Goal: Task Accomplishment & Management: Complete application form

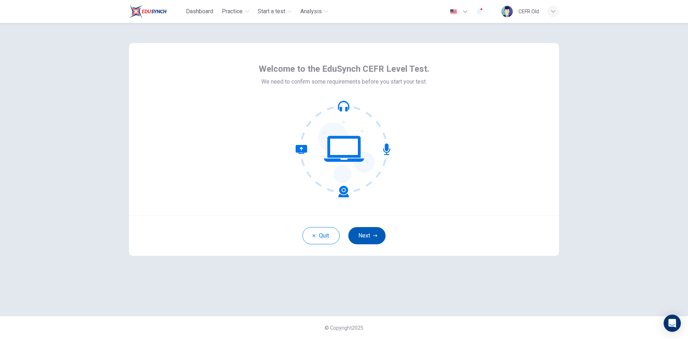
click at [379, 233] on button "Next" at bounding box center [367, 235] width 37 height 17
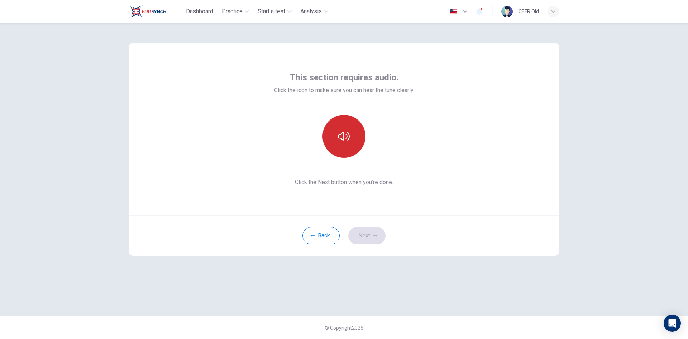
click at [346, 148] on button "button" at bounding box center [344, 136] width 43 height 43
click at [370, 241] on button "Next" at bounding box center [367, 235] width 37 height 17
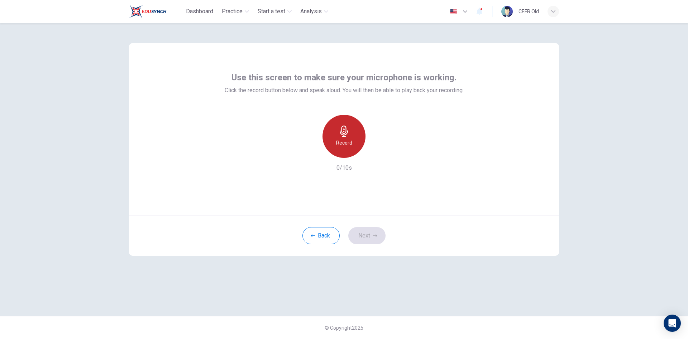
click at [355, 147] on div "Record" at bounding box center [344, 136] width 43 height 43
click at [355, 147] on div "Stop" at bounding box center [344, 136] width 43 height 43
click at [374, 237] on icon "button" at bounding box center [375, 235] width 4 height 4
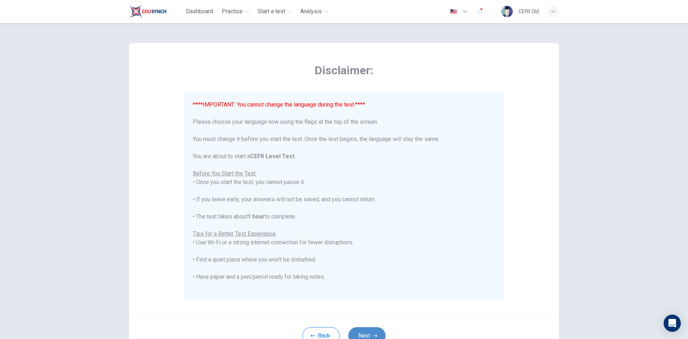
click at [372, 329] on button "Next" at bounding box center [367, 335] width 37 height 17
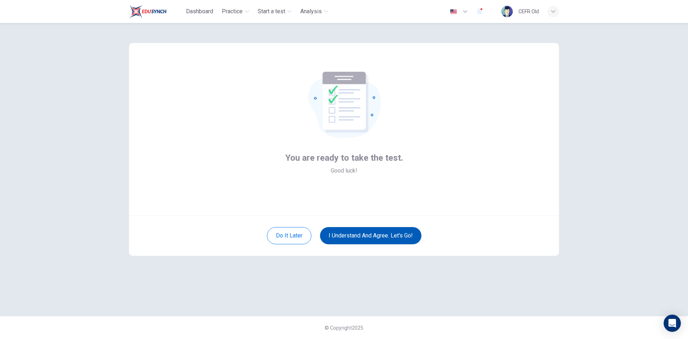
click at [383, 241] on button "I understand and agree. Let’s go!" at bounding box center [370, 235] width 101 height 17
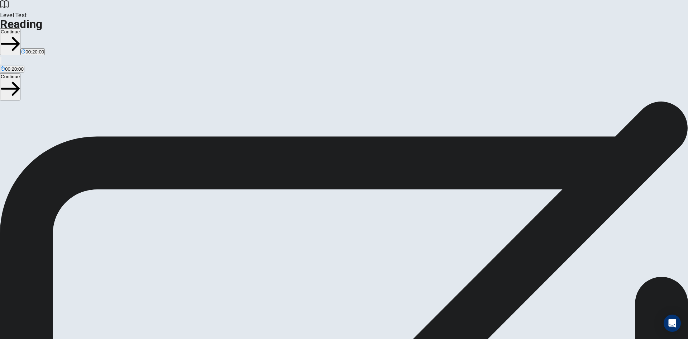
click at [20, 28] on button "Continue" at bounding box center [10, 41] width 20 height 27
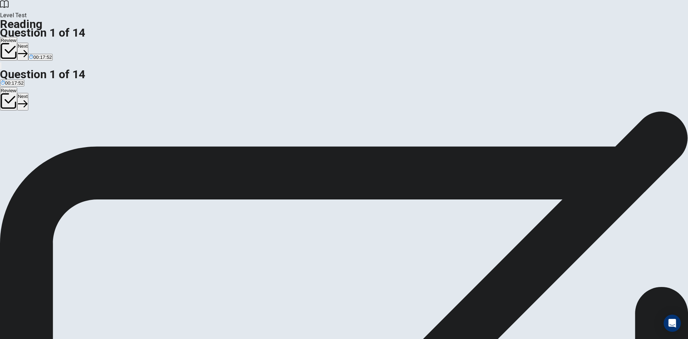
click at [170, 137] on button "B To preserve natural resources and protect ecosystems" at bounding box center [112, 143] width 117 height 12
click at [28, 43] on button "Next" at bounding box center [22, 52] width 11 height 18
click at [19, 137] on button "A increase" at bounding box center [9, 143] width 19 height 12
click at [40, 43] on button "Next" at bounding box center [34, 52] width 11 height 18
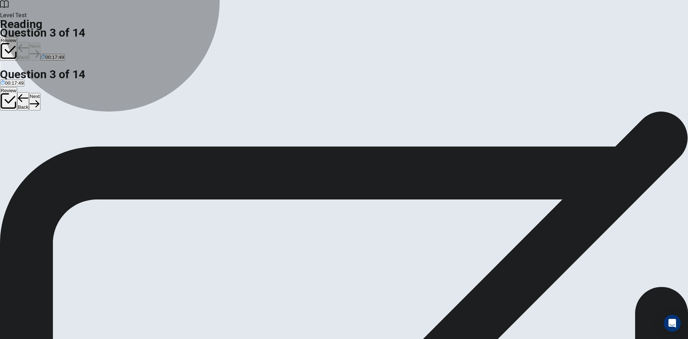
click at [161, 146] on button "C Eliminating all forests" at bounding box center [137, 143] width 47 height 12
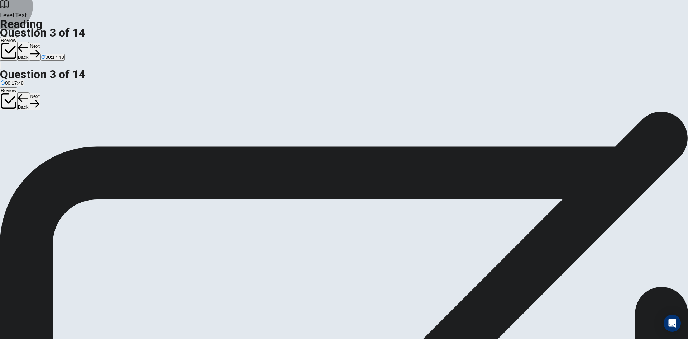
click at [40, 43] on button "Next" at bounding box center [34, 52] width 11 height 18
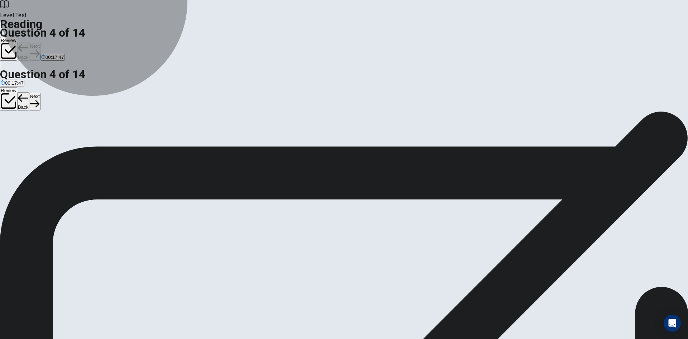
click at [129, 137] on button "B It helps protect wildlife habitats" at bounding box center [95, 143] width 67 height 12
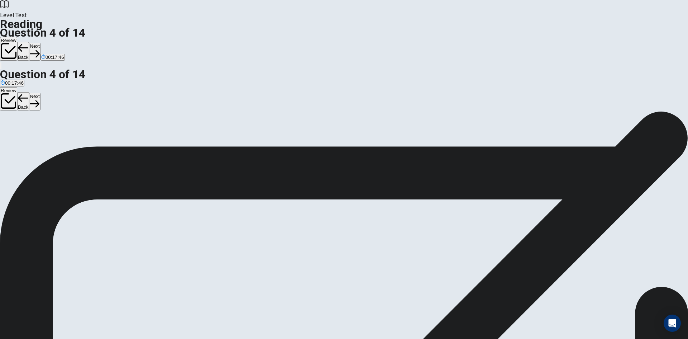
click at [40, 43] on button "Next" at bounding box center [34, 52] width 11 height 18
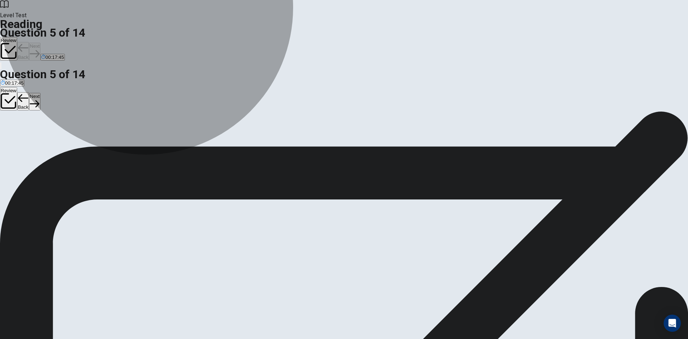
click at [27, 137] on button "A unimportant" at bounding box center [13, 143] width 27 height 12
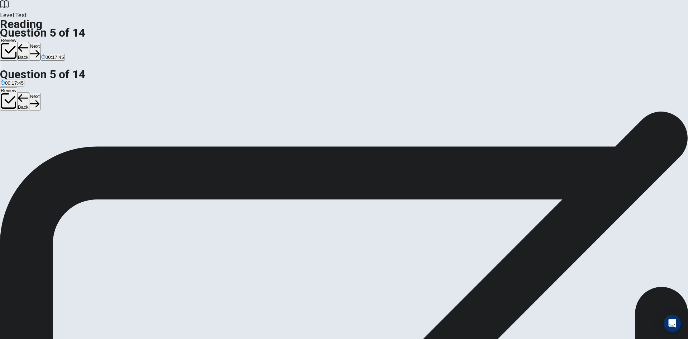
click at [40, 43] on button "Next" at bounding box center [34, 52] width 11 height 18
click at [17, 37] on button "Review" at bounding box center [8, 49] width 17 height 24
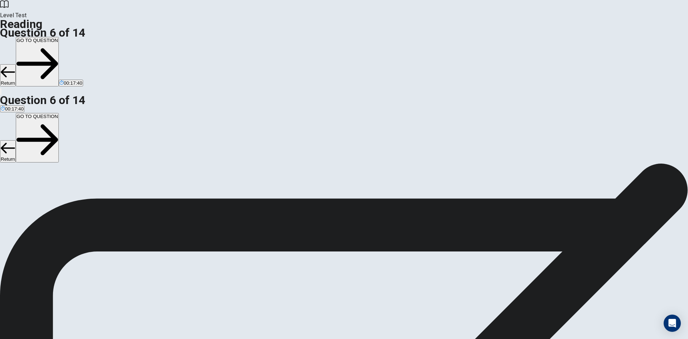
scroll to position [0, 0]
click at [59, 37] on button "GO TO QUESTION" at bounding box center [37, 61] width 43 height 49
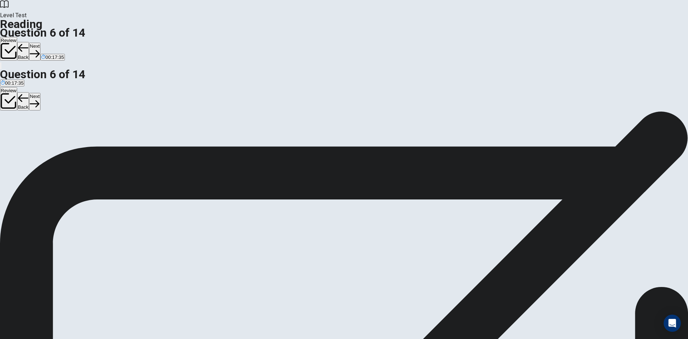
click at [167, 143] on span "Protecting water sources from pollution" at bounding box center [125, 145] width 82 height 5
click at [40, 43] on button "Next" at bounding box center [34, 52] width 11 height 18
click at [269, 137] on div "A By increasing ocean pollution B By keeping land and oceans cleaner C By creat…" at bounding box center [344, 143] width 688 height 13
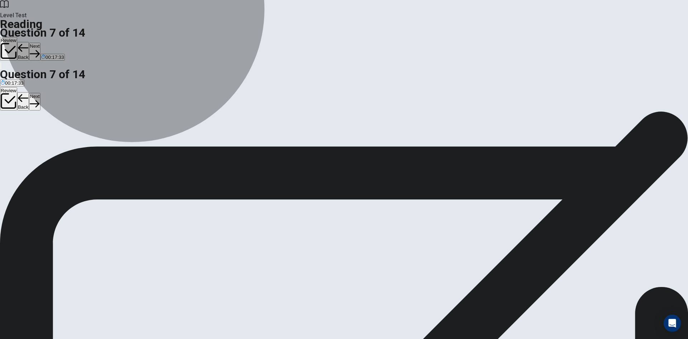
click at [63, 137] on button "A By increasing ocean pollution" at bounding box center [31, 143] width 63 height 12
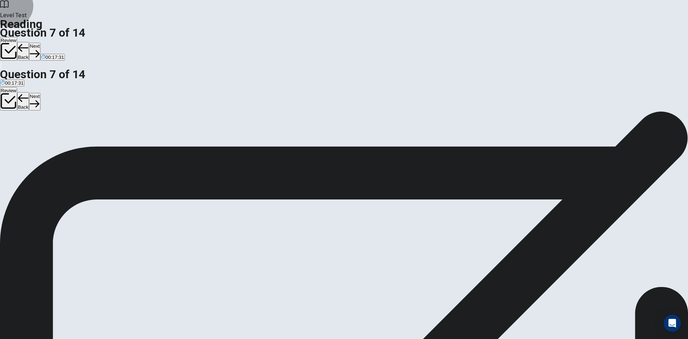
click at [40, 43] on button "Next" at bounding box center [34, 52] width 11 height 18
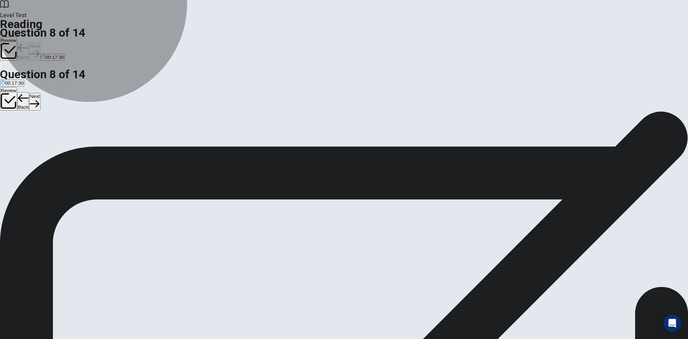
click at [115, 149] on button "D environmentally friendly" at bounding box center [89, 143] width 52 height 12
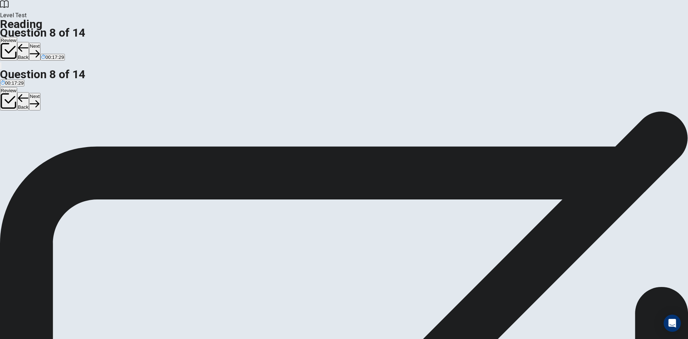
click at [40, 43] on button "Next" at bounding box center [34, 52] width 11 height 18
click at [262, 143] on span "Small everyday actions can collectively have a large effect on environmental co…" at bounding box center [190, 145] width 191 height 5
click at [40, 43] on button "Next" at bounding box center [34, 52] width 11 height 18
click at [35, 137] on button "A Climate change" at bounding box center [17, 143] width 35 height 12
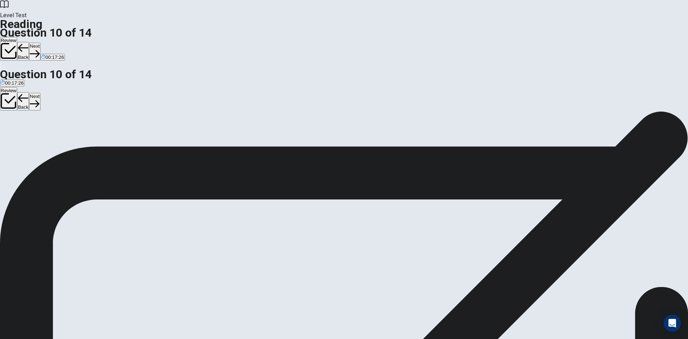
click at [40, 43] on button "Next" at bounding box center [34, 52] width 11 height 18
click at [536, 267] on input at bounding box center [567, 270] width 62 height 7
click at [40, 43] on button "Next" at bounding box center [34, 52] width 11 height 18
click at [220, 143] on span "To replace natural ecosystems with artificial ones." at bounding box center [167, 145] width 105 height 5
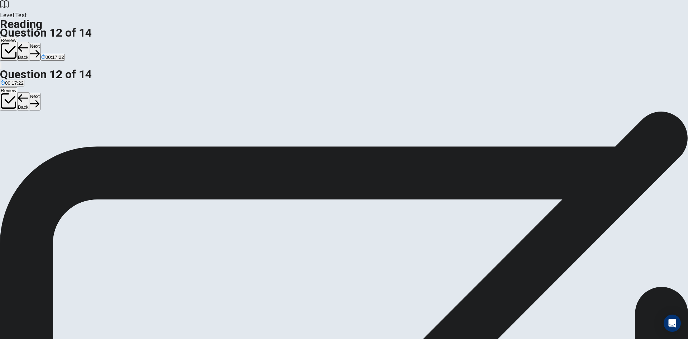
click at [39, 50] on icon "button" at bounding box center [35, 53] width 10 height 7
click at [103, 137] on button "A Only large organizations can make a difference." at bounding box center [51, 143] width 103 height 12
click at [40, 43] on button "Next" at bounding box center [34, 52] width 11 height 18
drag, startPoint x: 205, startPoint y: 186, endPoint x: 298, endPoint y: 207, distance: 95.2
drag, startPoint x: 208, startPoint y: 229, endPoint x: 274, endPoint y: 241, distance: 66.3
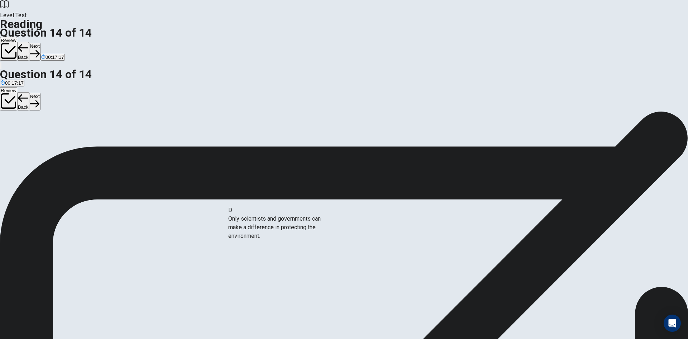
drag, startPoint x: 216, startPoint y: 241, endPoint x: 358, endPoint y: 238, distance: 142.0
click at [40, 43] on button "Next" at bounding box center [34, 52] width 11 height 18
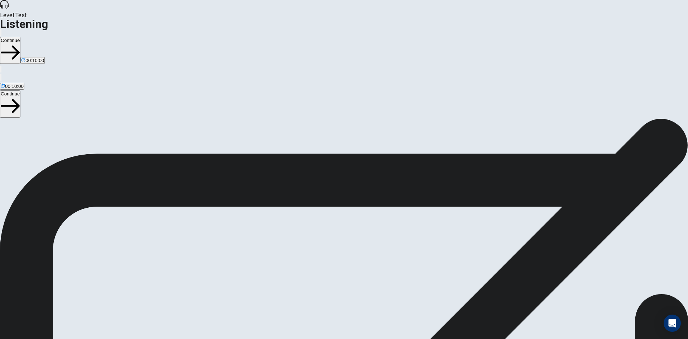
click at [20, 37] on button "Continue" at bounding box center [10, 50] width 20 height 27
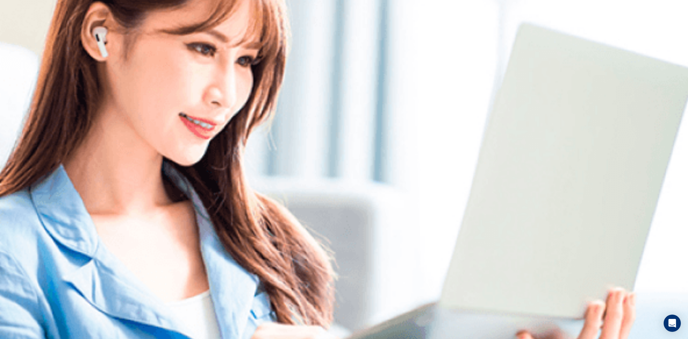
type input "0"
drag, startPoint x: 406, startPoint y: 25, endPoint x: 380, endPoint y: 25, distance: 26.2
click at [384, 19] on span at bounding box center [384, 19] width 0 height 0
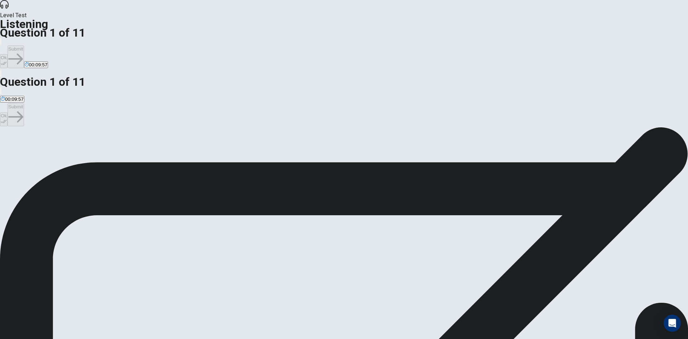
click at [110, 144] on button "B A TV show they’re following." at bounding box center [79, 150] width 61 height 12
click at [8, 54] on button "Ok" at bounding box center [4, 61] width 8 height 14
click at [24, 46] on button "Submit" at bounding box center [16, 57] width 16 height 23
click at [56, 144] on button "A The difficulty of the game." at bounding box center [28, 150] width 56 height 12
drag, startPoint x: 423, startPoint y: 14, endPoint x: 446, endPoint y: 15, distance: 23.0
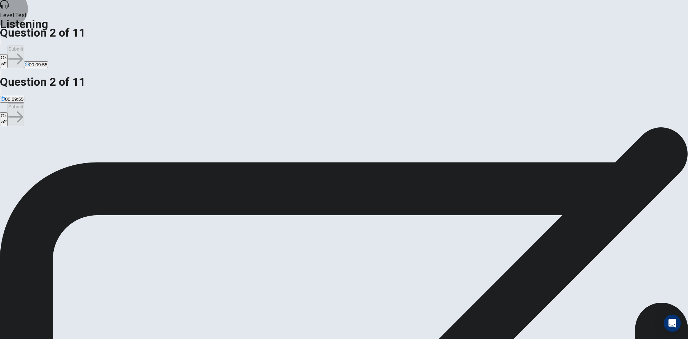
click at [8, 54] on button "Ok" at bounding box center [4, 61] width 8 height 14
click at [24, 46] on button "Submit" at bounding box center [16, 57] width 16 height 23
click at [46, 154] on button "C Healer" at bounding box center [37, 150] width 15 height 12
click at [8, 54] on button "Ok" at bounding box center [4, 61] width 8 height 14
click at [458, 37] on div "Ok Submit 00:09:52" at bounding box center [344, 57] width 688 height 41
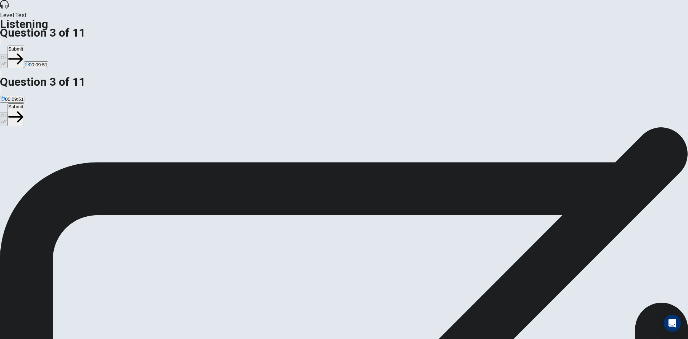
click at [23, 52] on icon "button" at bounding box center [15, 59] width 15 height 15
click at [85, 144] on button "A The special moves of the Warrior class." at bounding box center [42, 150] width 85 height 12
click at [7, 60] on icon "button" at bounding box center [4, 63] width 6 height 6
click at [24, 46] on button "Submit" at bounding box center [16, 57] width 16 height 23
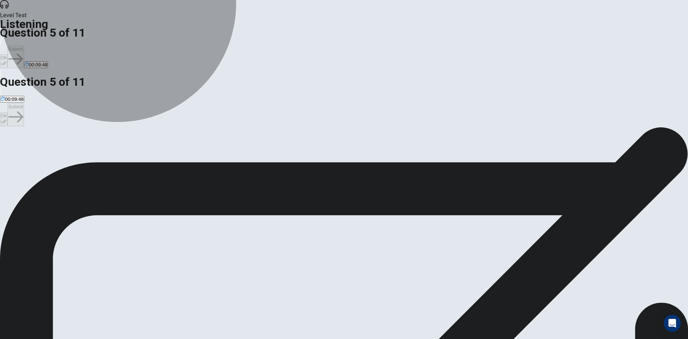
click at [145, 144] on button "B They are lost in the game’s world." at bounding box center [108, 150] width 73 height 12
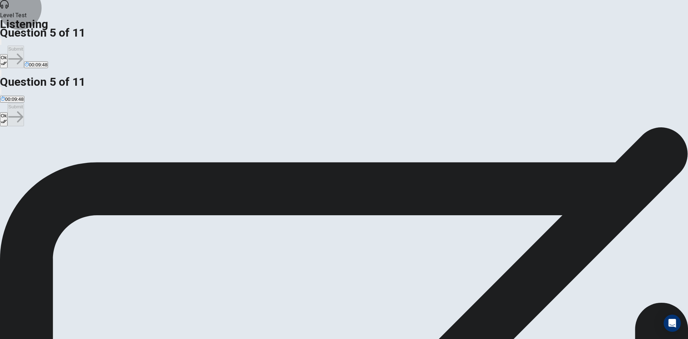
click at [8, 54] on button "Ok" at bounding box center [4, 61] width 8 height 14
click at [24, 46] on button "Submit" at bounding box center [16, 57] width 16 height 23
click at [66, 144] on button "A They are boring and repetitive." at bounding box center [33, 150] width 66 height 12
click at [8, 54] on button "Ok" at bounding box center [4, 61] width 8 height 14
click at [24, 46] on button "Submit" at bounding box center [16, 57] width 16 height 23
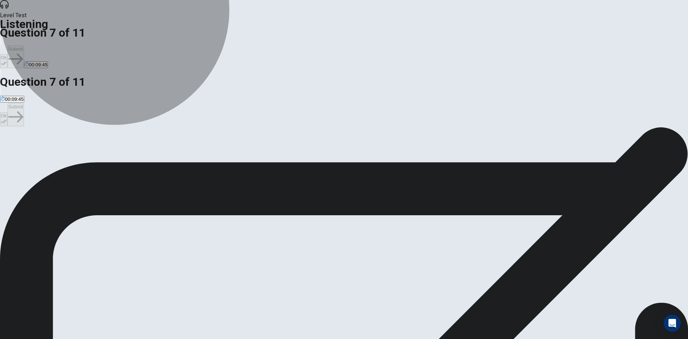
click at [195, 150] on span "Seeing what updates the developers will add." at bounding box center [147, 152] width 96 height 5
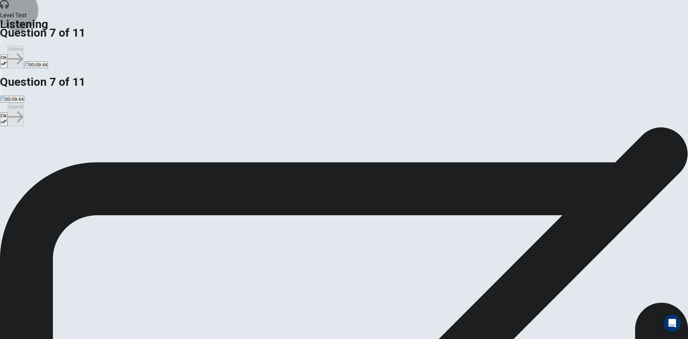
drag, startPoint x: 431, startPoint y: 15, endPoint x: 450, endPoint y: 14, distance: 18.7
click at [8, 54] on button "Ok" at bounding box center [4, 61] width 8 height 14
click at [24, 46] on button "Submit" at bounding box center [16, 57] width 16 height 23
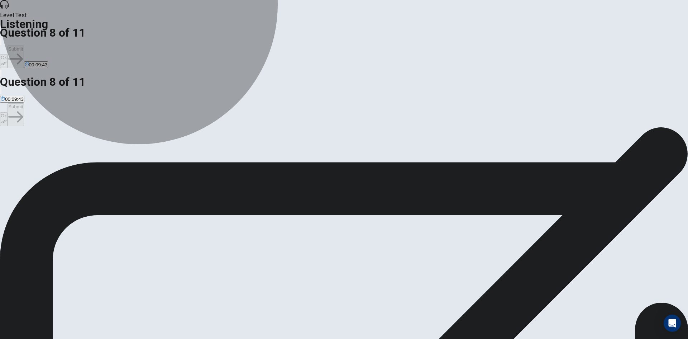
click at [116, 150] on span "They are enjoying it and are eager to continue playing." at bounding box center [58, 152] width 115 height 5
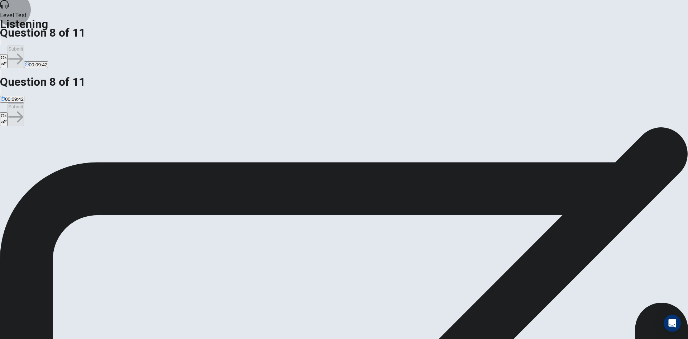
click at [8, 54] on button "Ok" at bounding box center [4, 61] width 8 height 14
click at [24, 46] on button "Submit" at bounding box center [16, 57] width 16 height 23
drag, startPoint x: 428, startPoint y: 14, endPoint x: 449, endPoint y: 14, distance: 20.8
click at [8, 54] on button "Ok" at bounding box center [4, 61] width 8 height 14
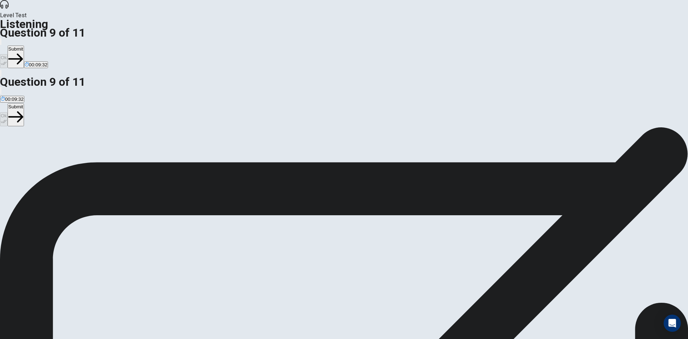
click at [24, 46] on button "Submit" at bounding box center [16, 57] width 16 height 23
click at [164, 153] on button "C The soundtrack of the game." at bounding box center [133, 150] width 62 height 12
click at [8, 54] on button "Ok" at bounding box center [4, 61] width 8 height 14
click at [24, 46] on button "Submit" at bounding box center [16, 57] width 16 height 23
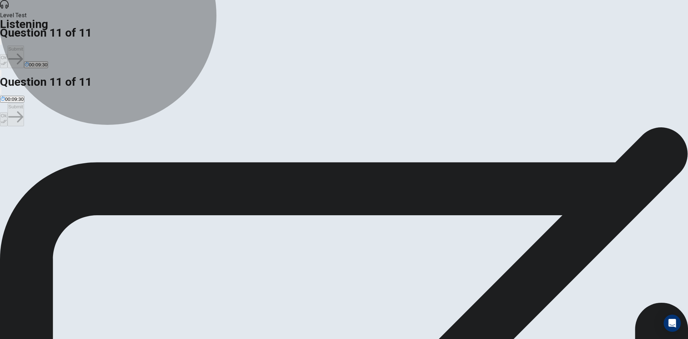
click at [181, 144] on button "B Finding new multiplayer challenges." at bounding box center [142, 150] width 77 height 12
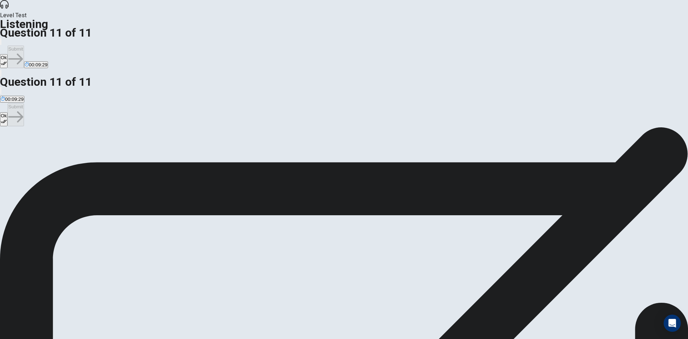
click at [8, 54] on button "Ok" at bounding box center [4, 61] width 8 height 14
click at [24, 46] on button "Submit" at bounding box center [16, 57] width 16 height 23
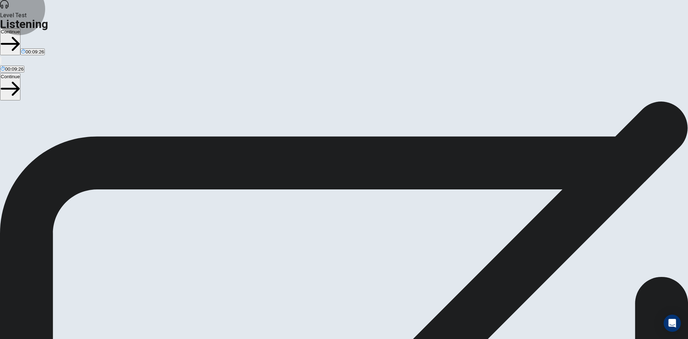
click at [20, 28] on button "Continue" at bounding box center [10, 41] width 20 height 27
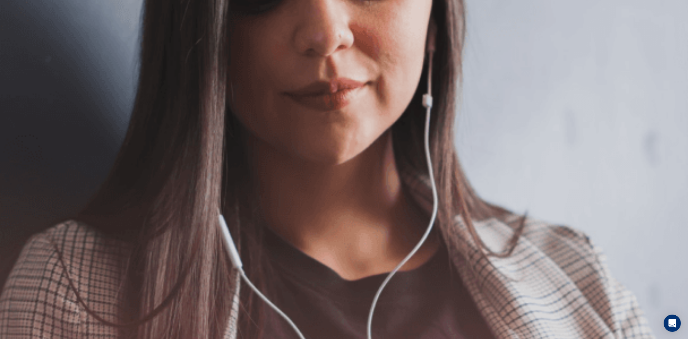
click at [20, 37] on button "Continue" at bounding box center [10, 50] width 20 height 27
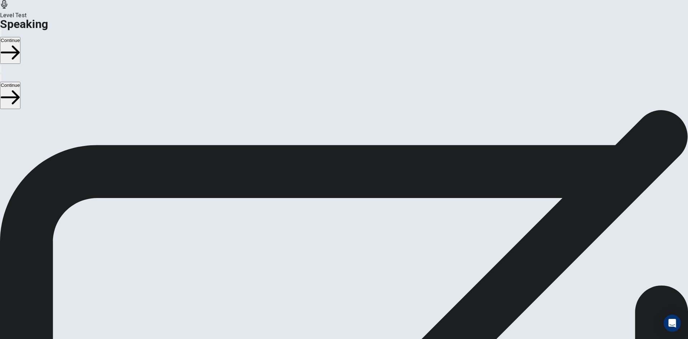
click at [20, 37] on button "Continue" at bounding box center [10, 50] width 20 height 27
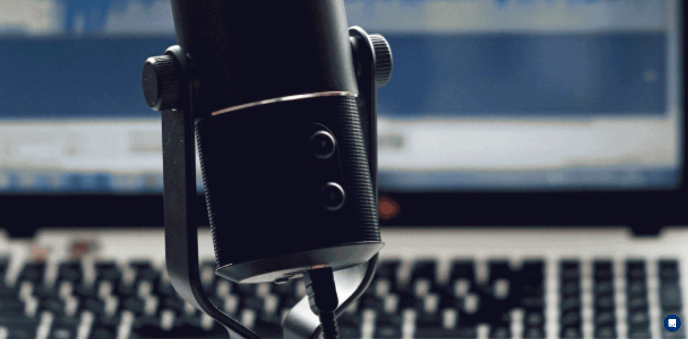
click at [20, 37] on button "Continue" at bounding box center [10, 50] width 20 height 27
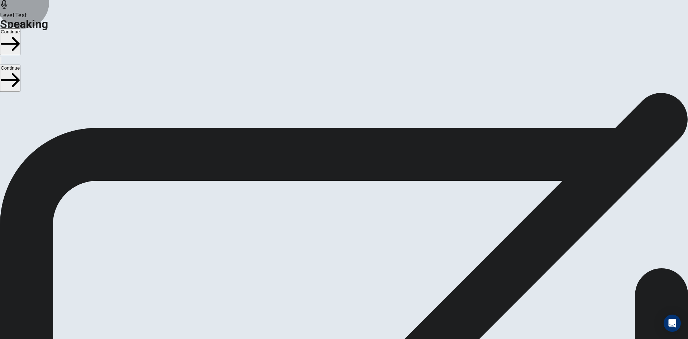
click at [20, 28] on button "Continue" at bounding box center [10, 41] width 20 height 27
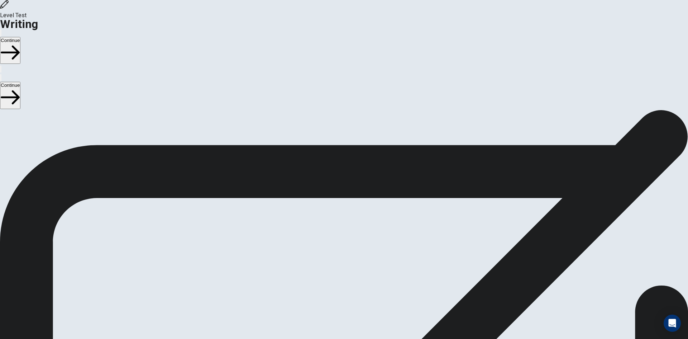
click at [20, 37] on button "Continue" at bounding box center [10, 50] width 20 height 27
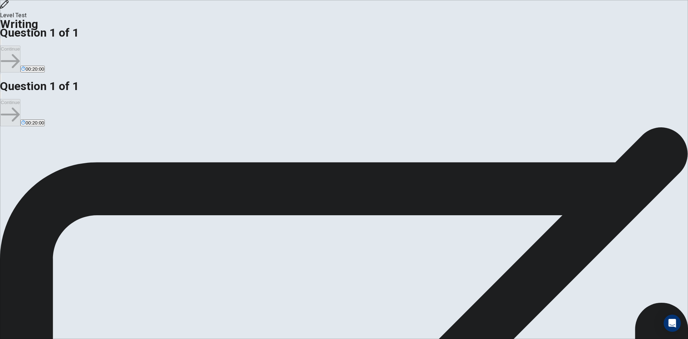
type textarea "Physical education is extrem important from population global"
